Goal: Check status: Check status

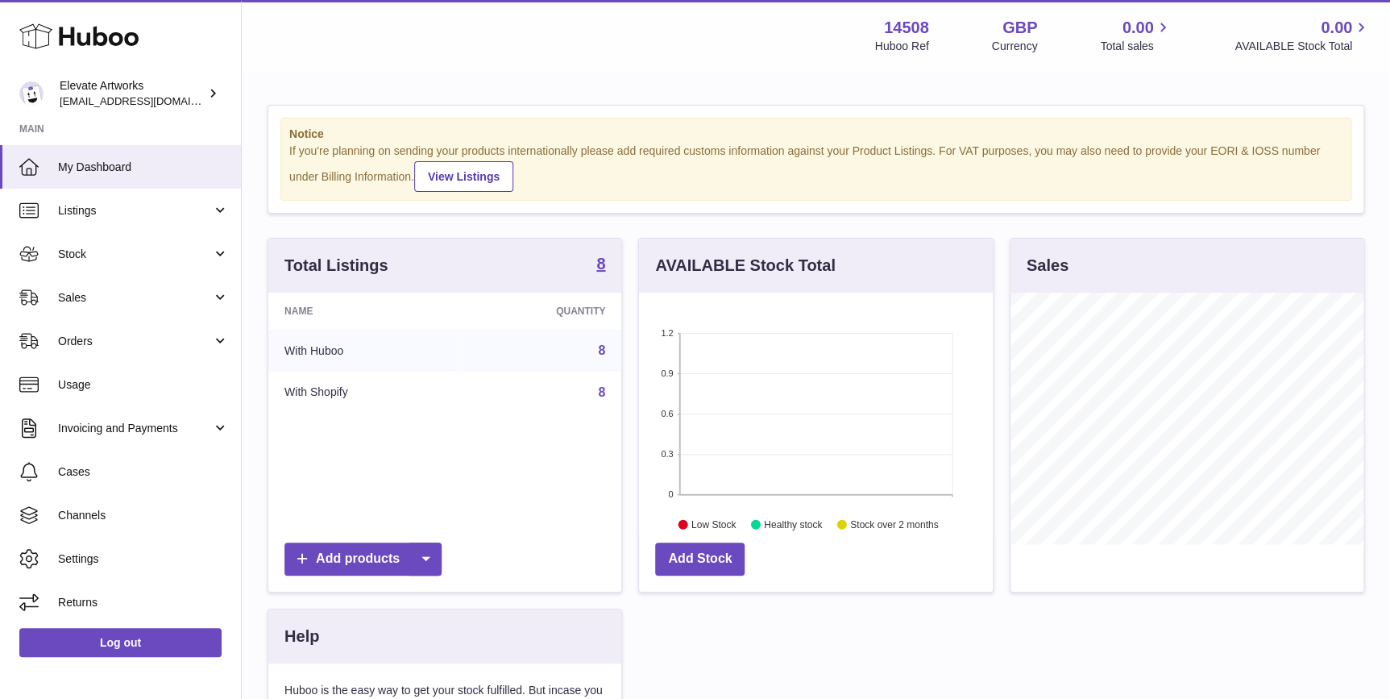
scroll to position [251, 353]
click at [152, 260] on span "Stock" at bounding box center [135, 254] width 154 height 15
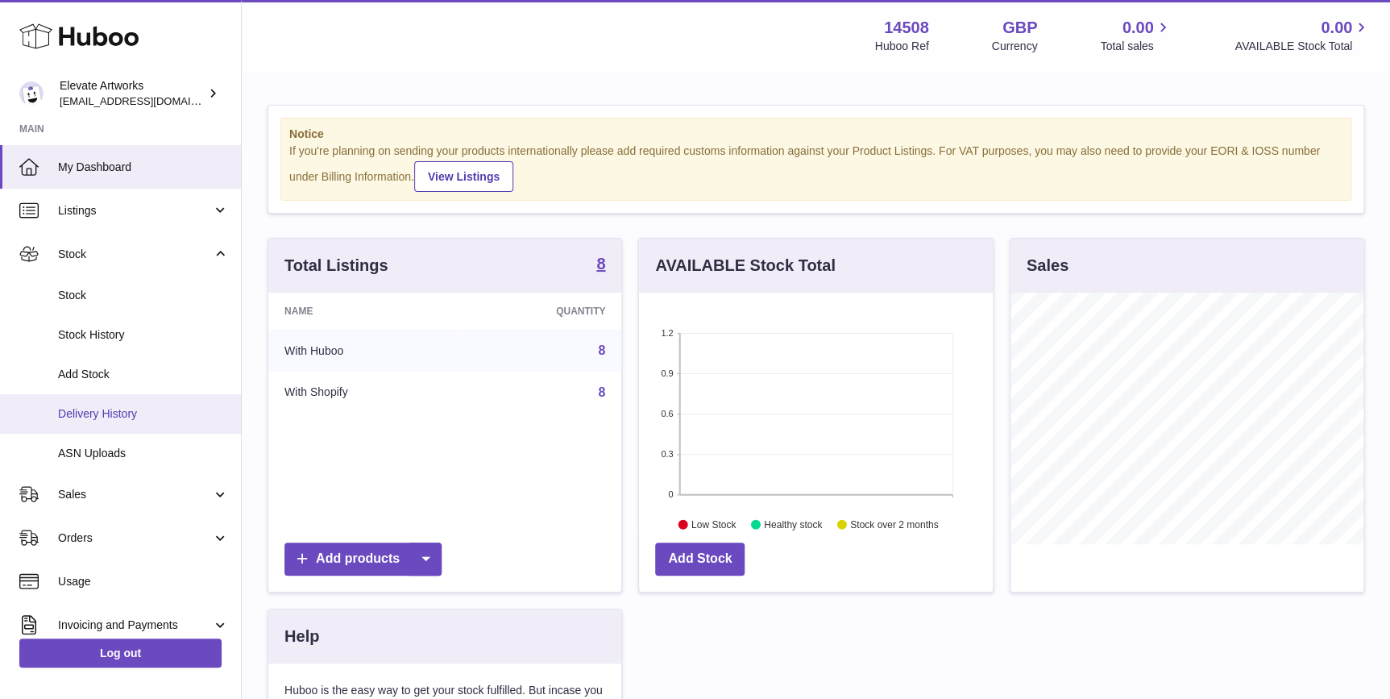
click at [159, 410] on span "Delivery History" at bounding box center [143, 413] width 171 height 15
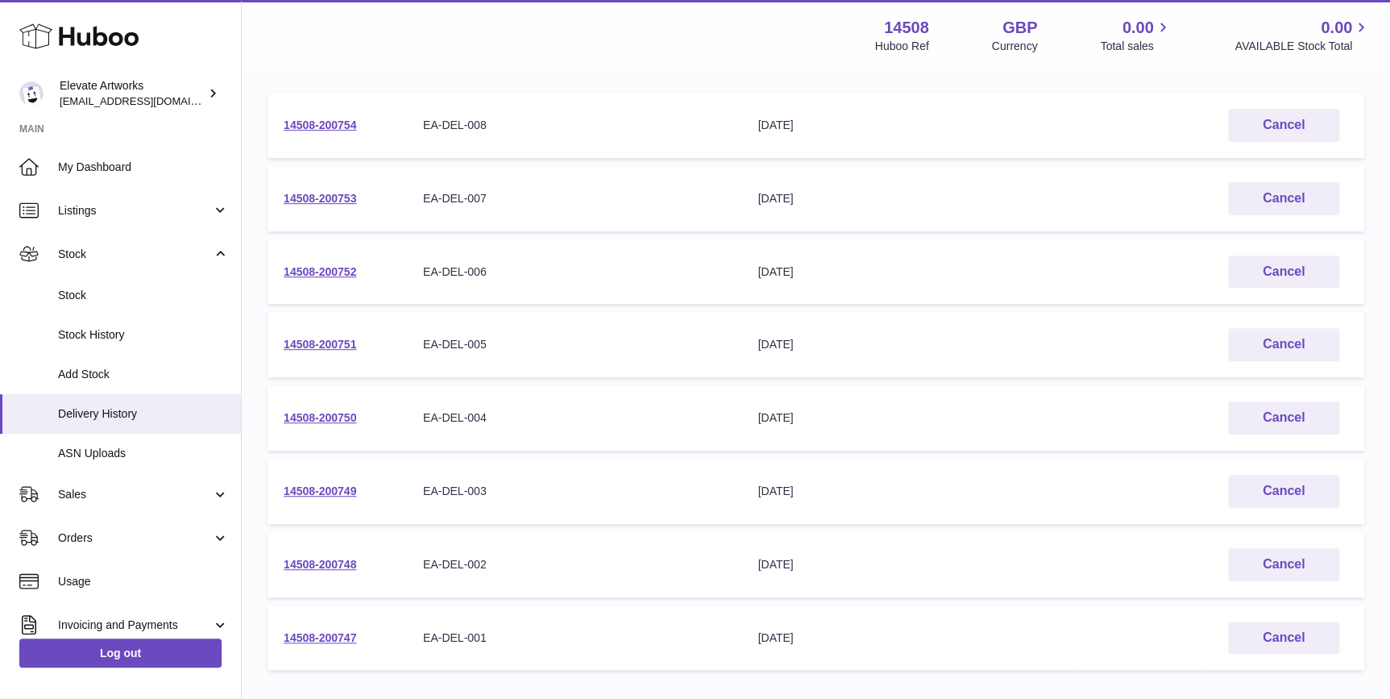
scroll to position [332, 0]
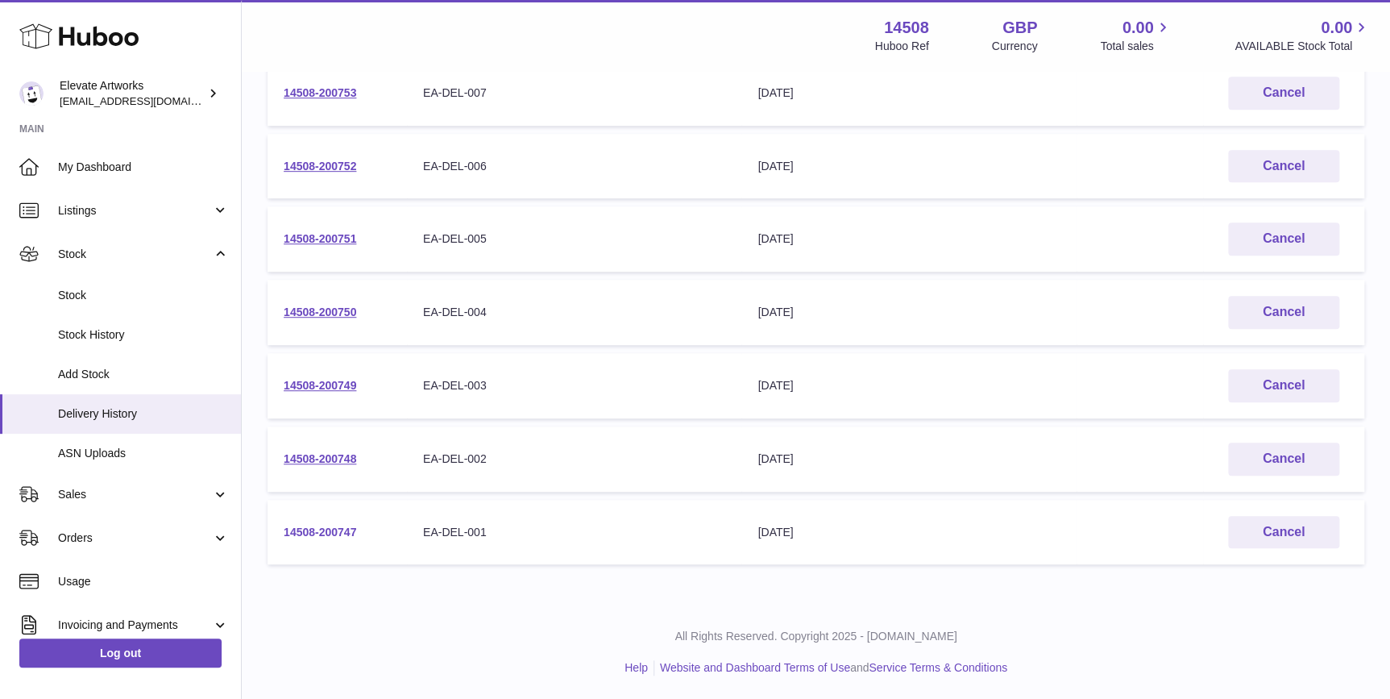
click at [306, 536] on link "14508-200747" at bounding box center [320, 532] width 73 height 13
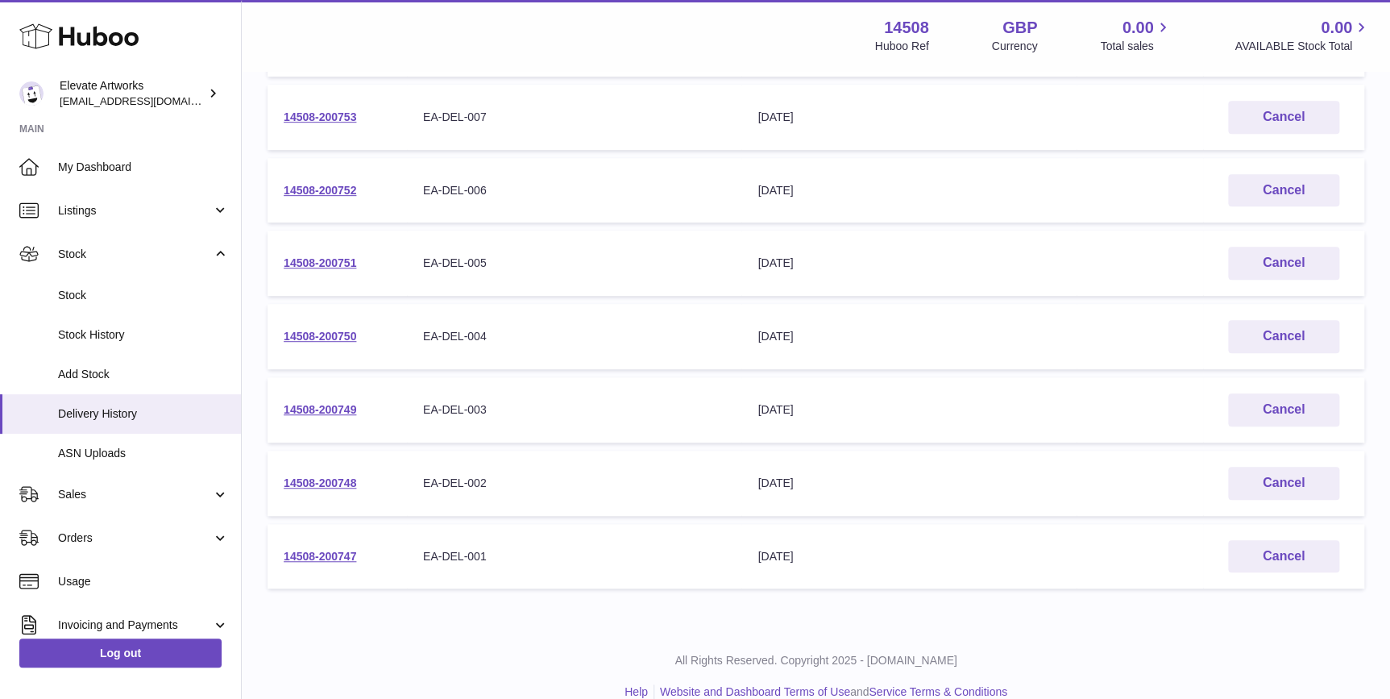
scroll to position [0, 0]
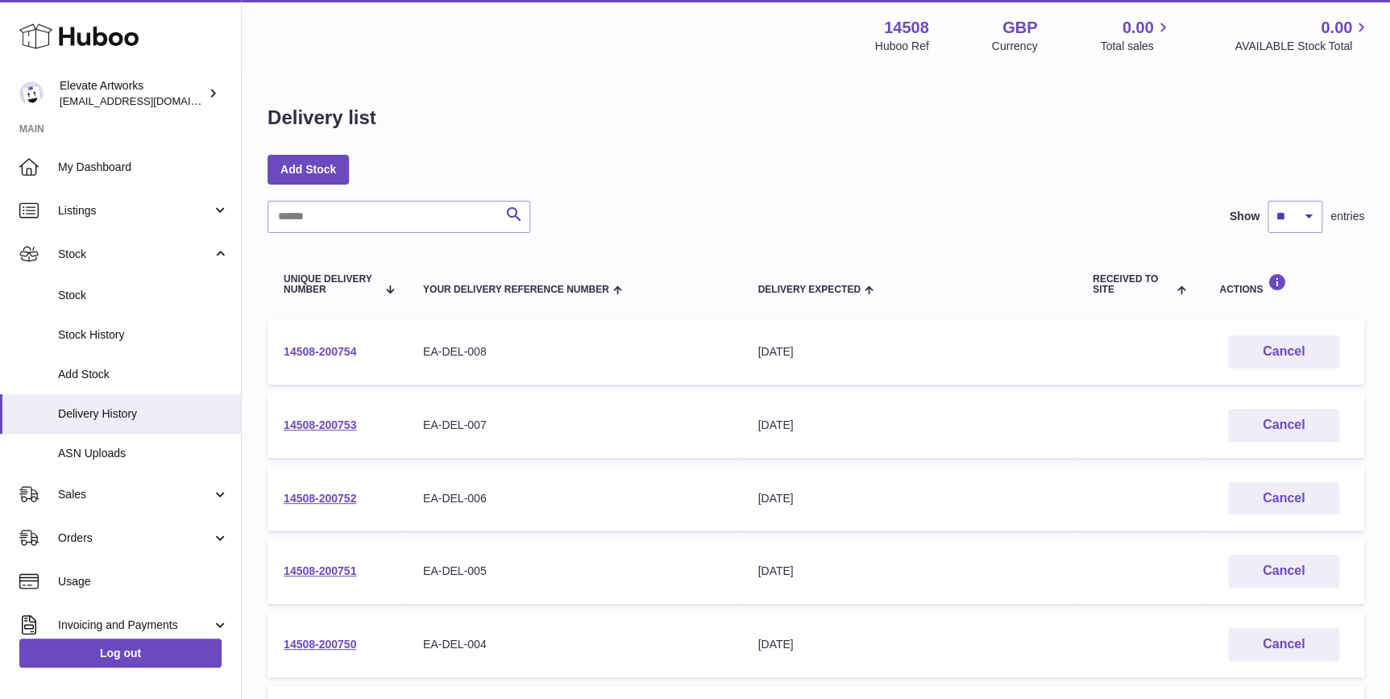
click at [338, 352] on link "14508-200754" at bounding box center [320, 351] width 73 height 13
